Goal: Navigation & Orientation: Find specific page/section

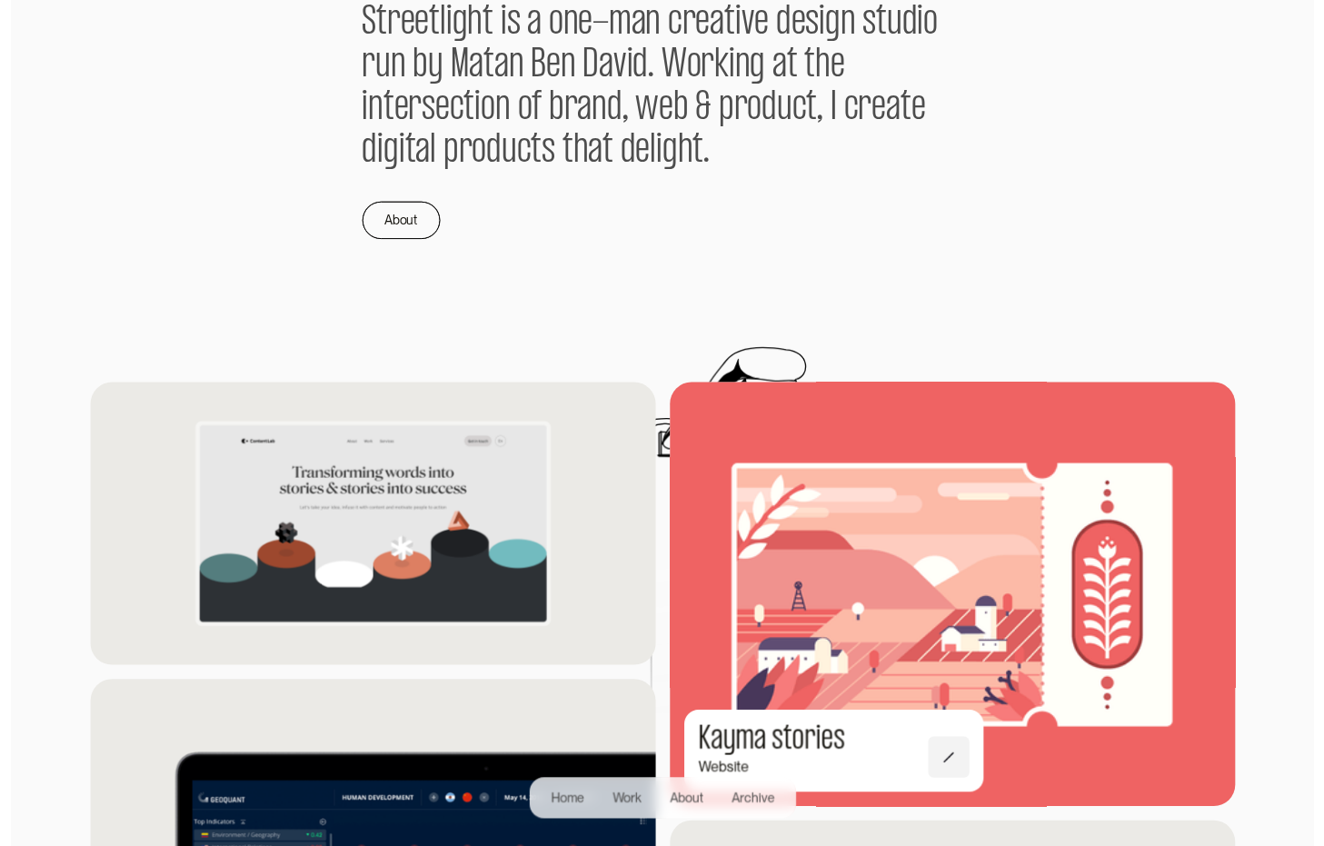
scroll to position [1300, 0]
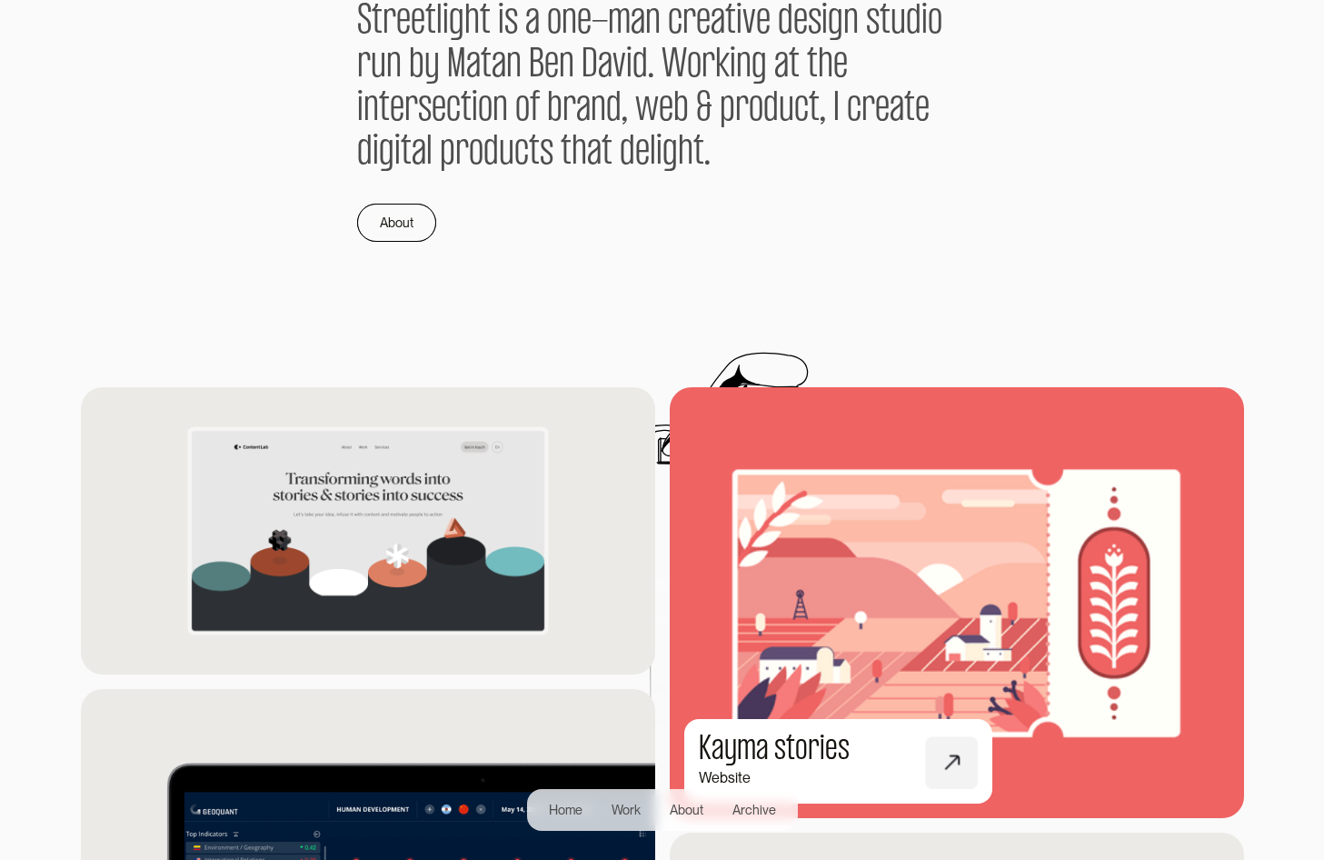
click at [1031, 581] on img at bounding box center [957, 601] width 632 height 473
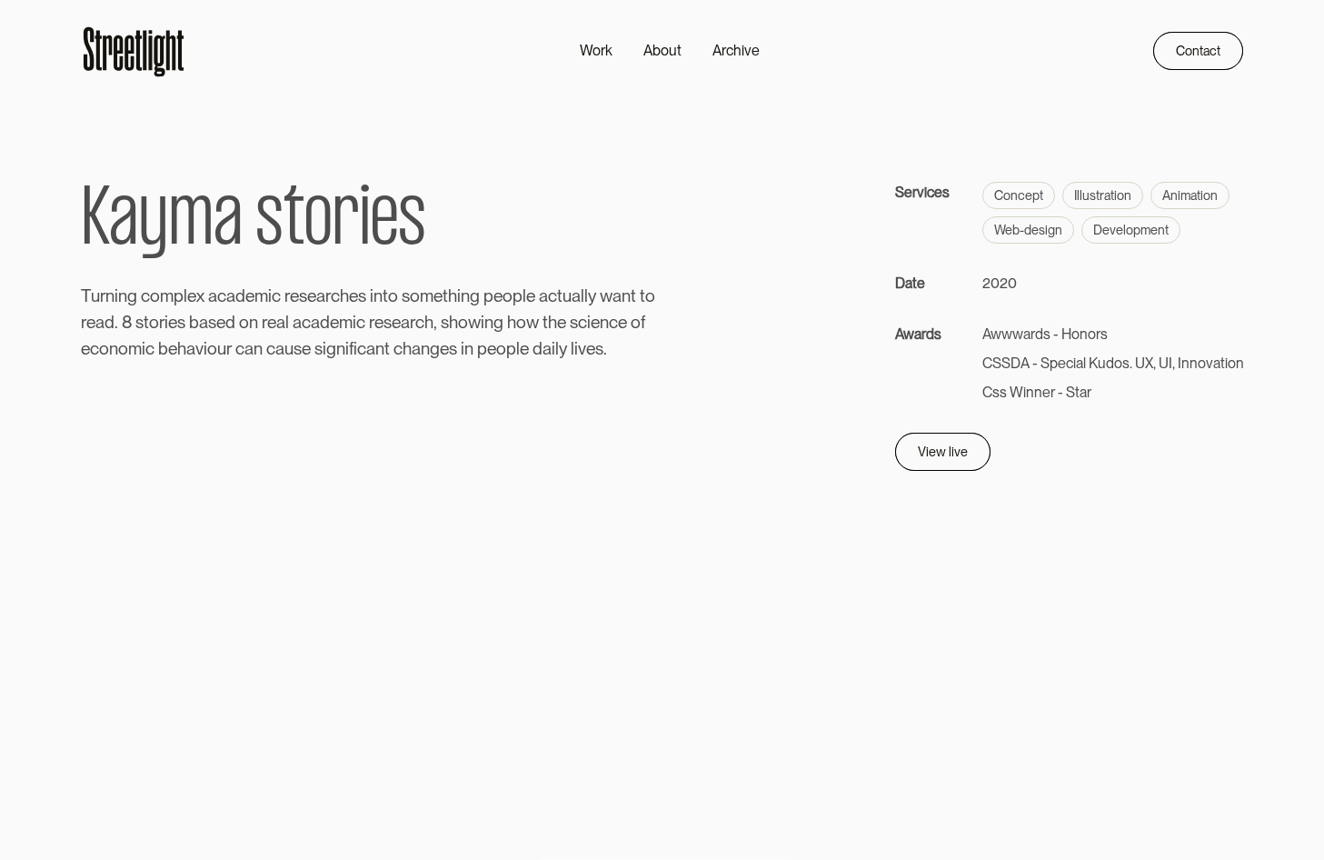
click at [156, 79] on icon at bounding box center [133, 51] width 105 height 58
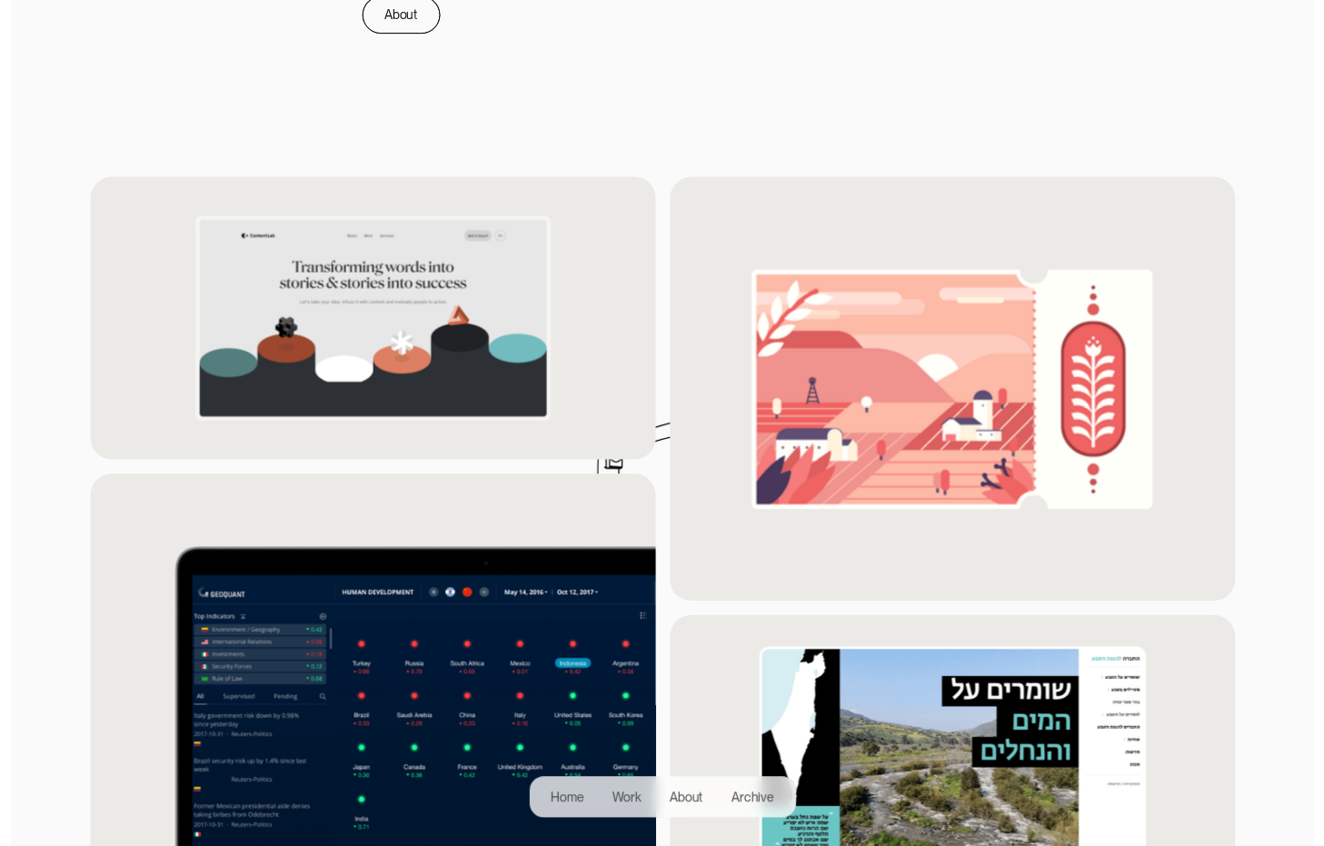
scroll to position [1510, 0]
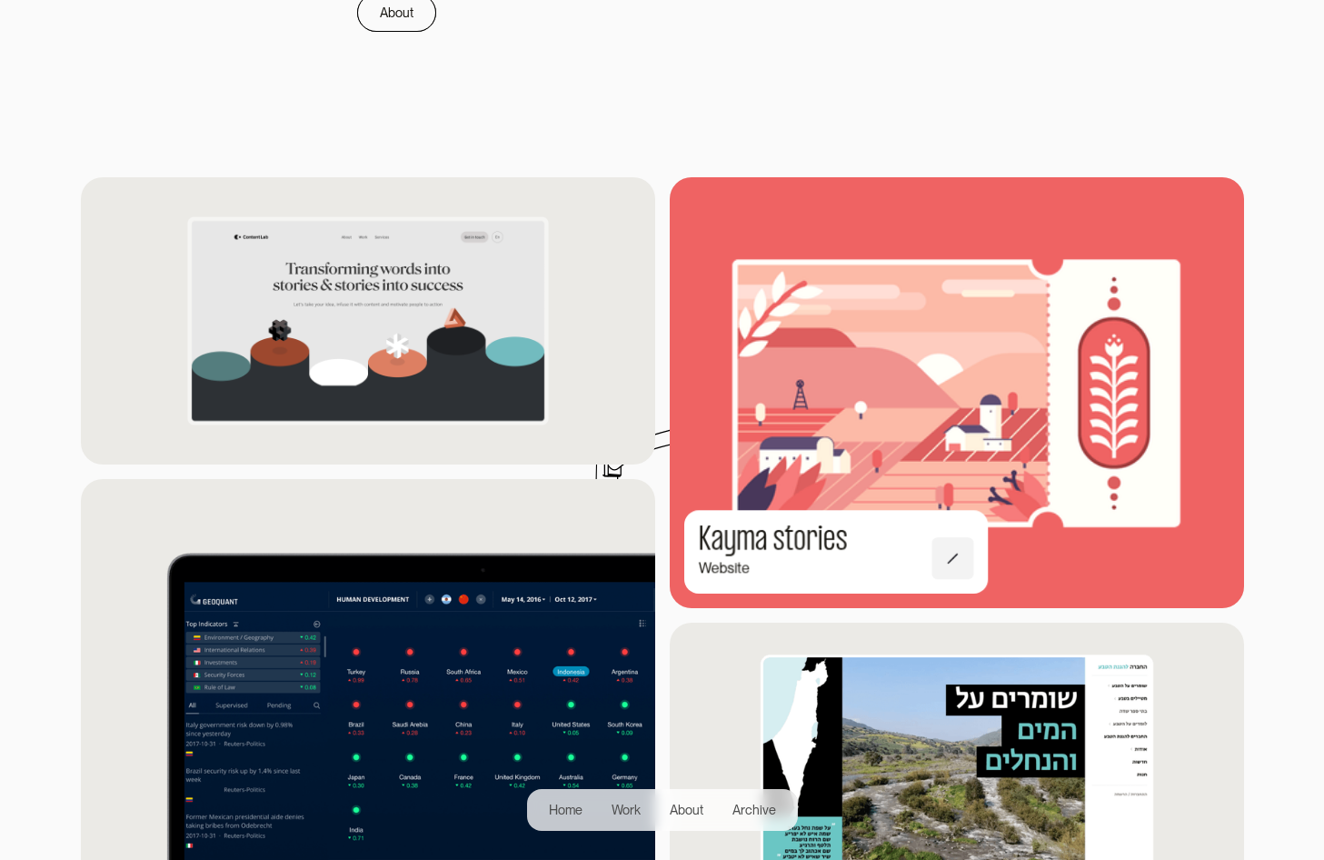
click at [860, 322] on img at bounding box center [957, 391] width 632 height 473
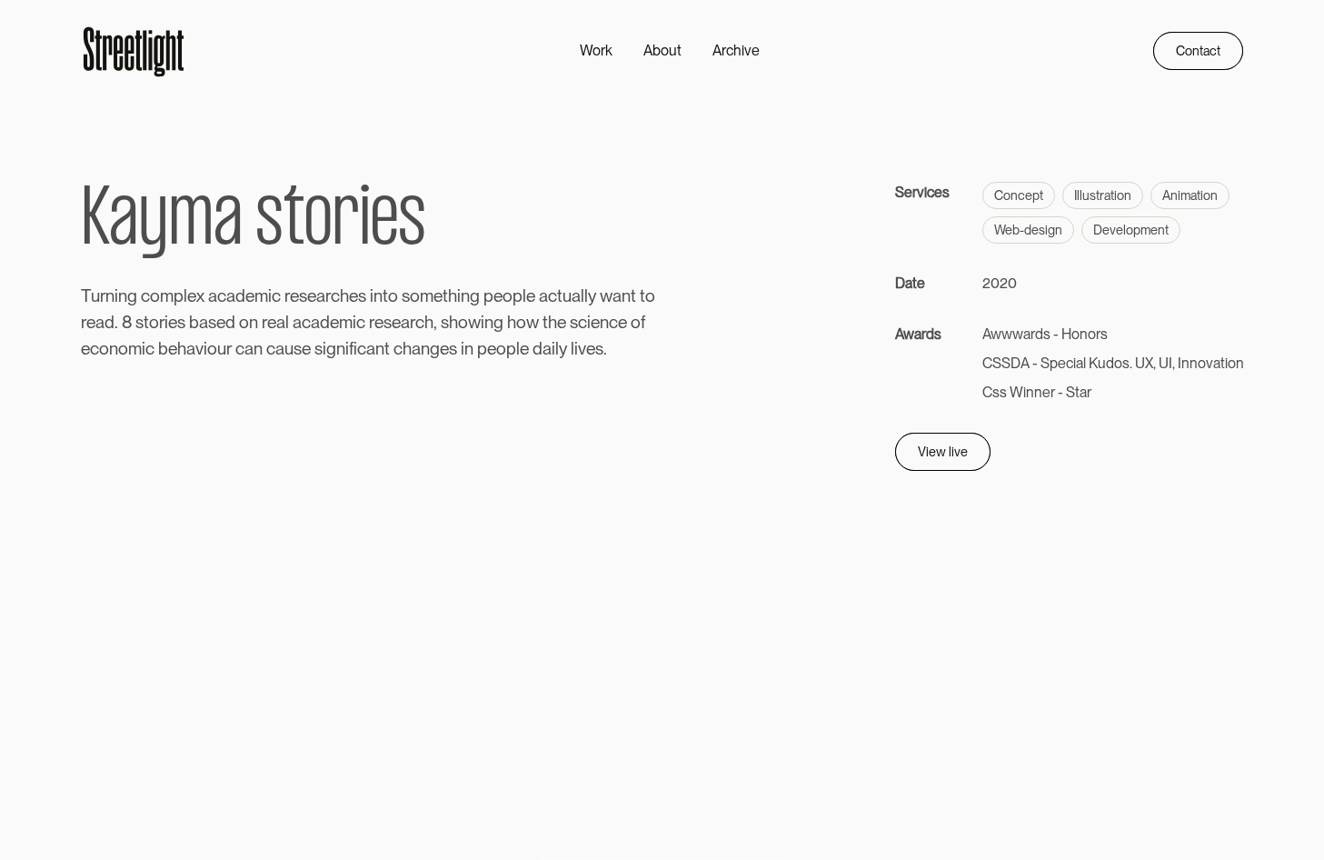
click at [157, 58] on icon at bounding box center [133, 51] width 105 height 58
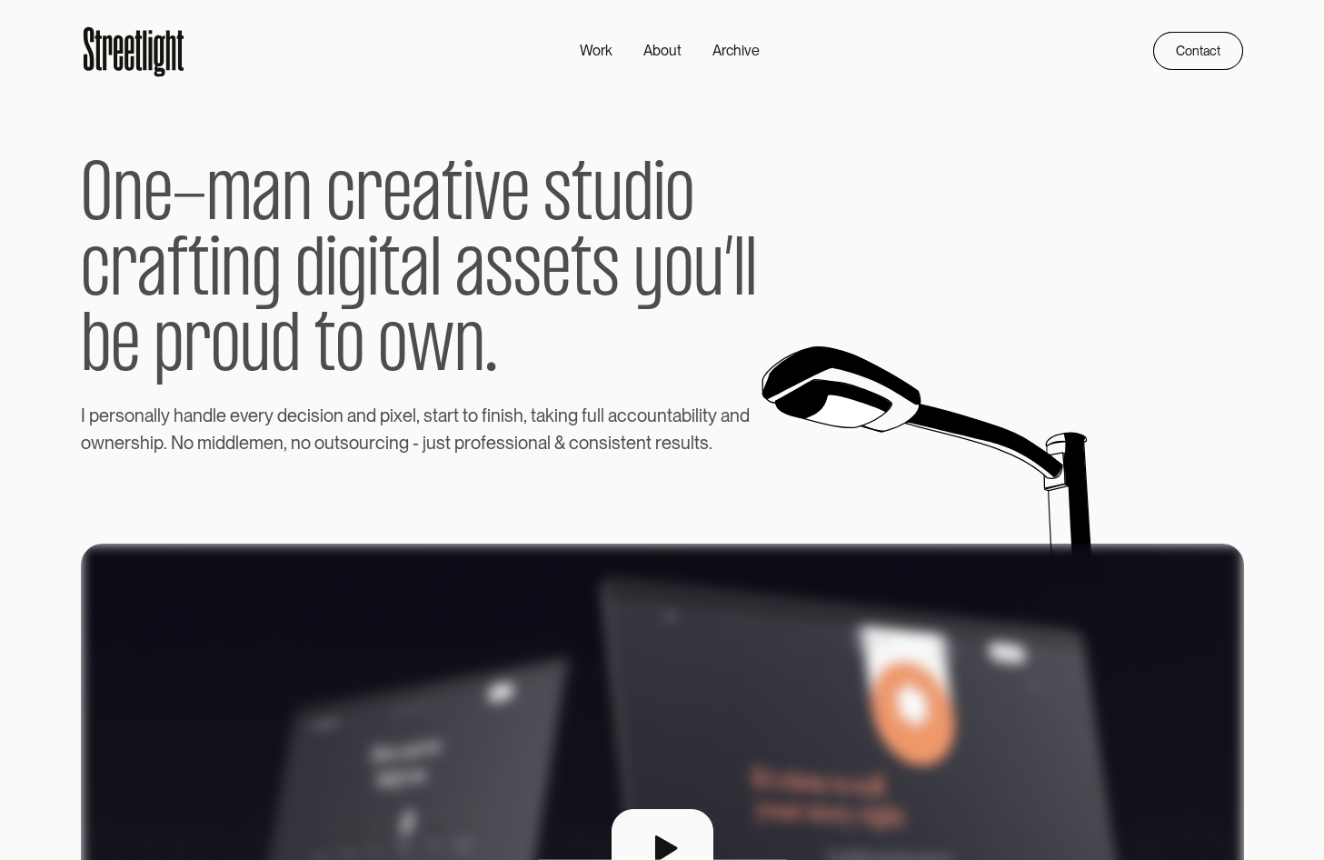
click at [125, 49] on icon at bounding box center [129, 52] width 9 height 35
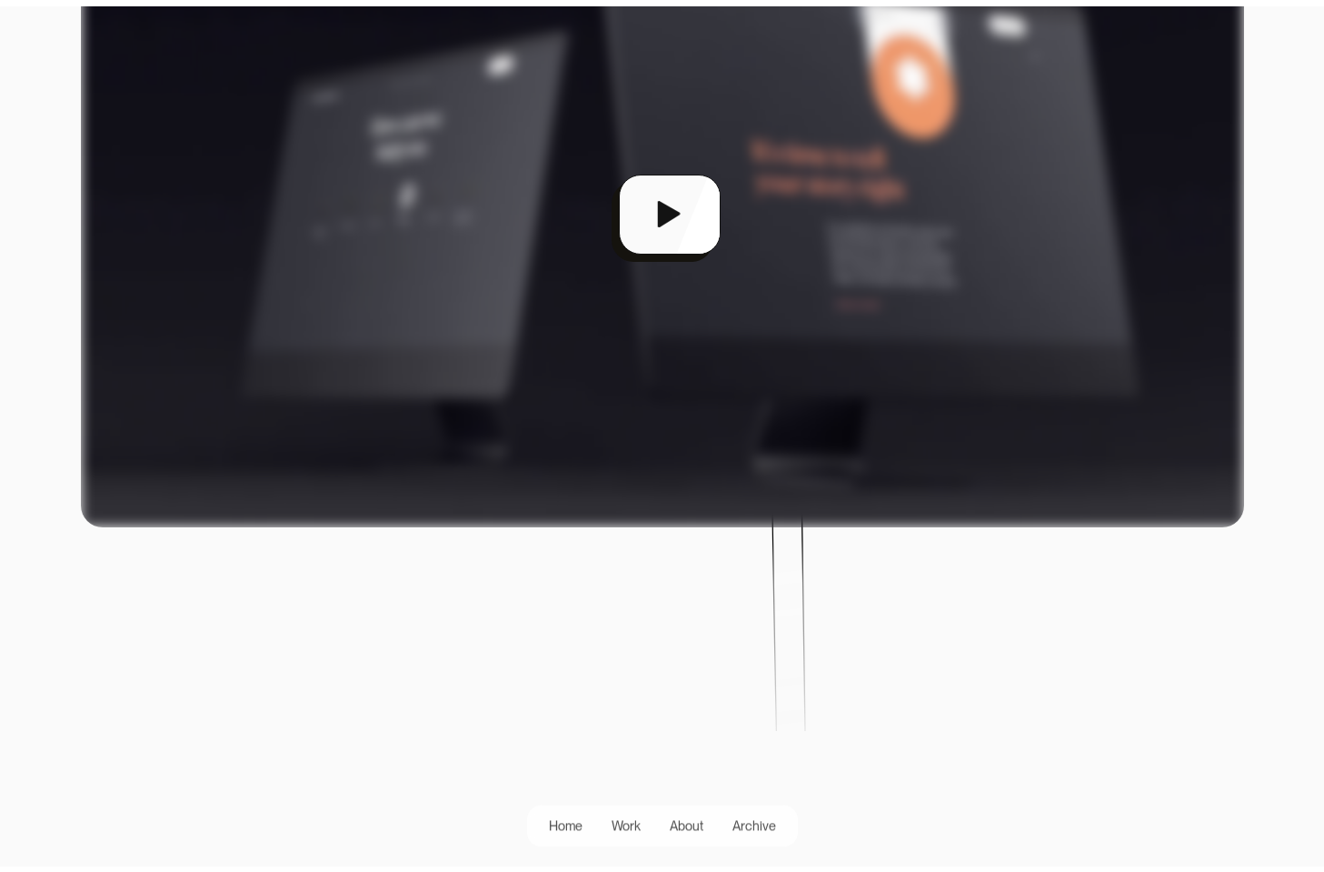
scroll to position [639, 0]
